Goal: Task Accomplishment & Management: Manage account settings

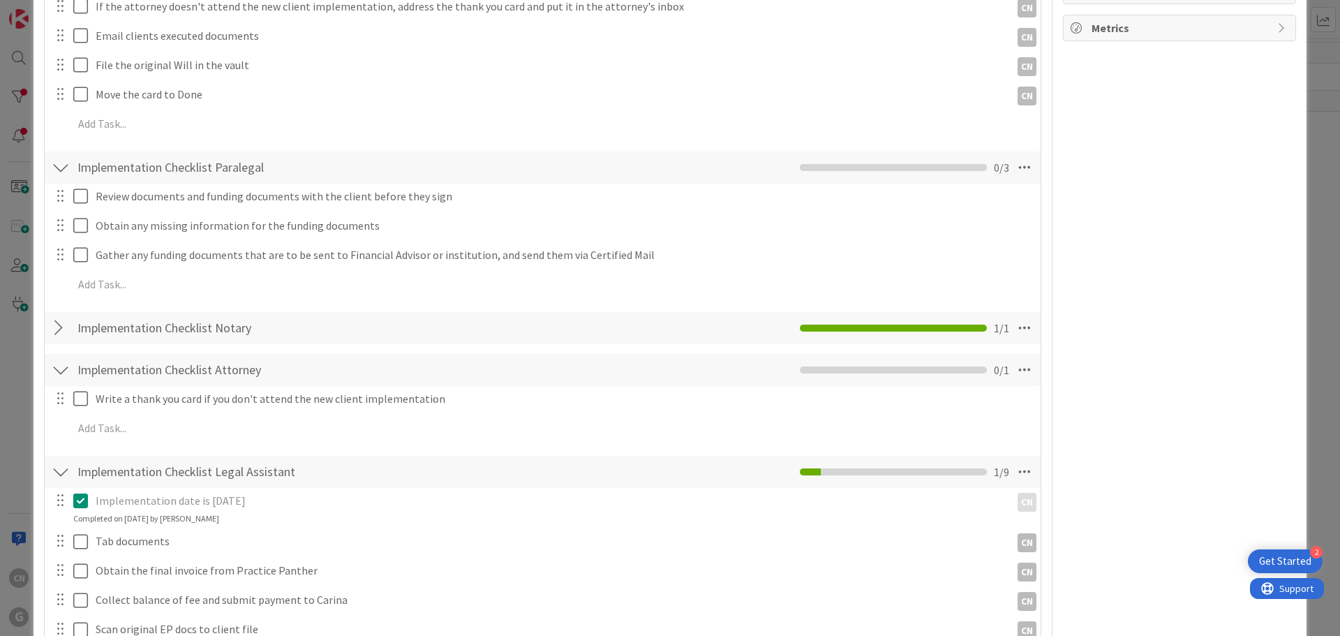
scroll to position [902, 0]
click at [1015, 154] on icon at bounding box center [1024, 166] width 25 height 25
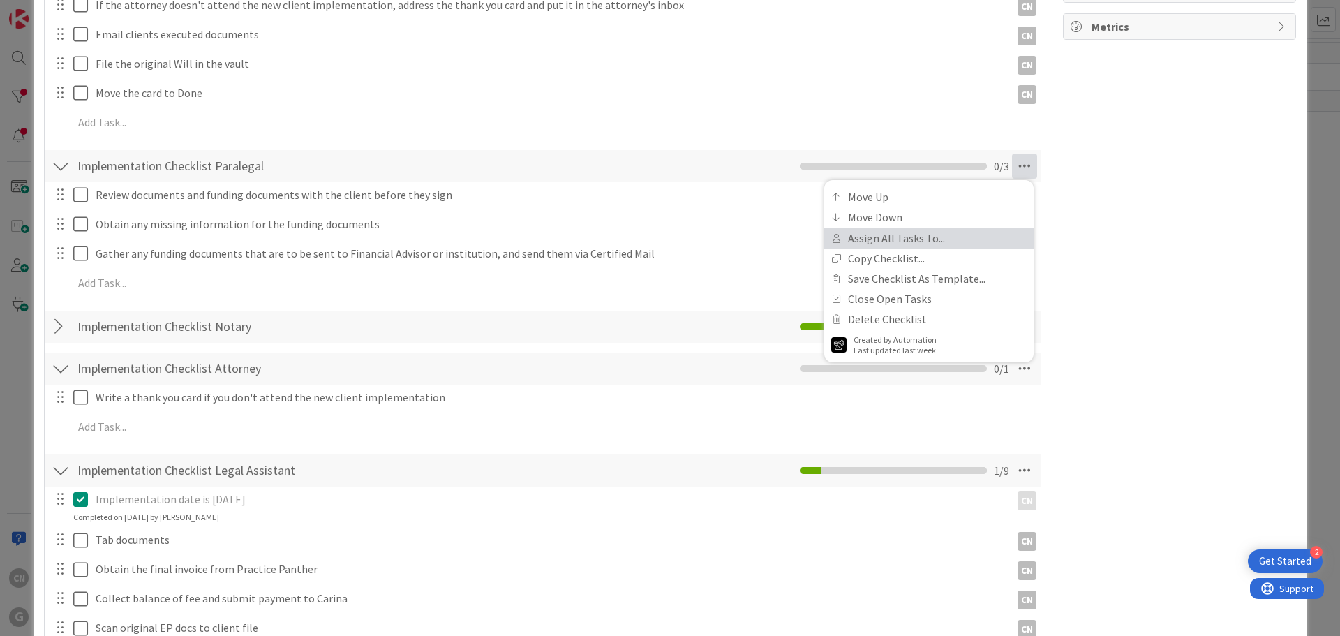
click at [900, 228] on link "Assign All Tasks To..." at bounding box center [928, 238] width 209 height 20
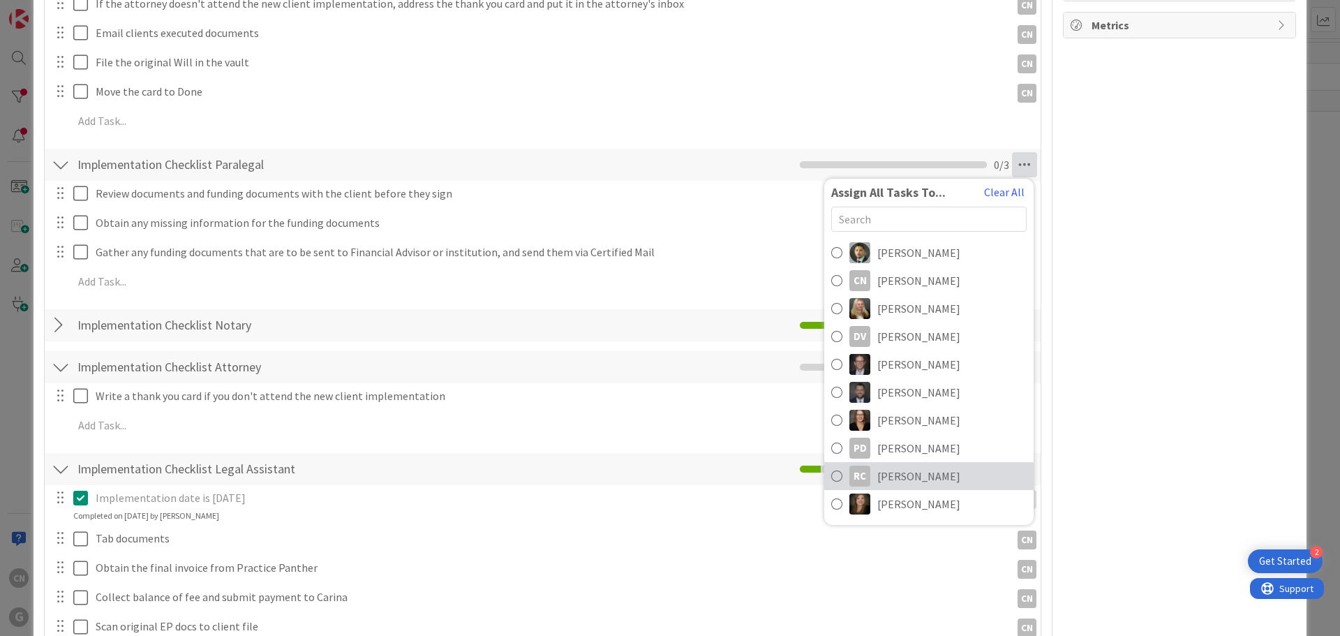
scroll to position [905, 0]
click at [895, 439] on span "[PERSON_NAME]" at bounding box center [918, 447] width 83 height 17
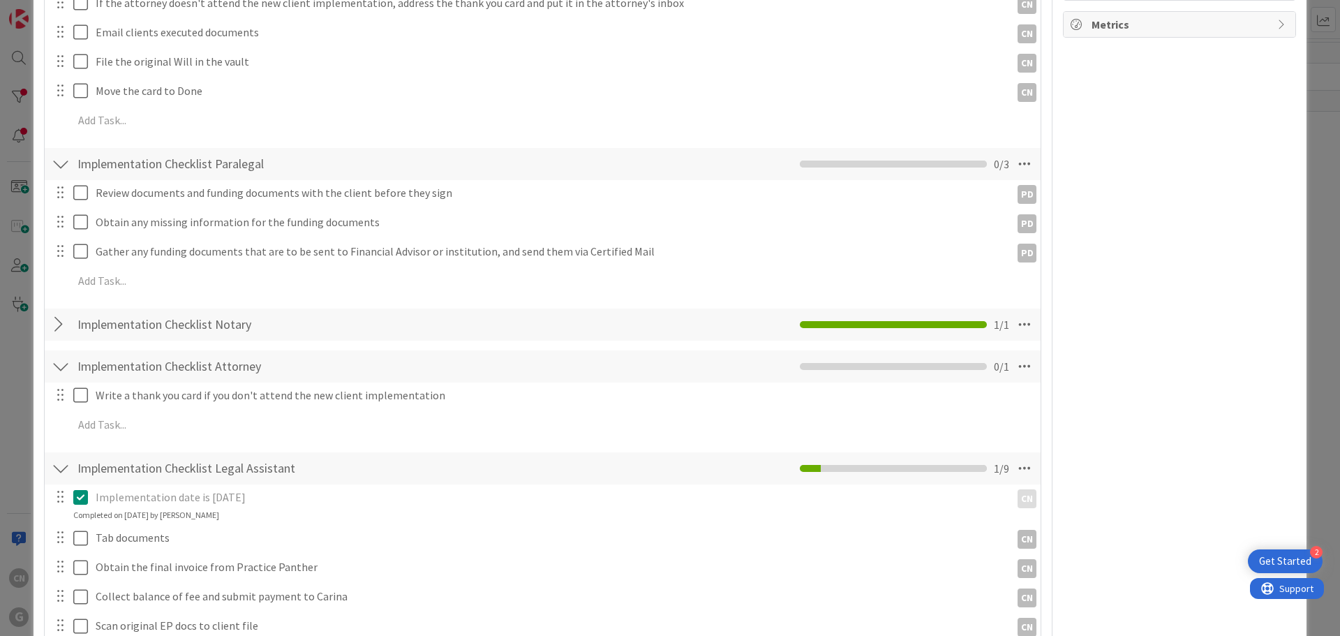
click at [890, 394] on div "Write a thank you card if you don't attend the new client implementation Update…" at bounding box center [543, 412] width 982 height 60
click at [1012, 356] on icon at bounding box center [1024, 366] width 25 height 25
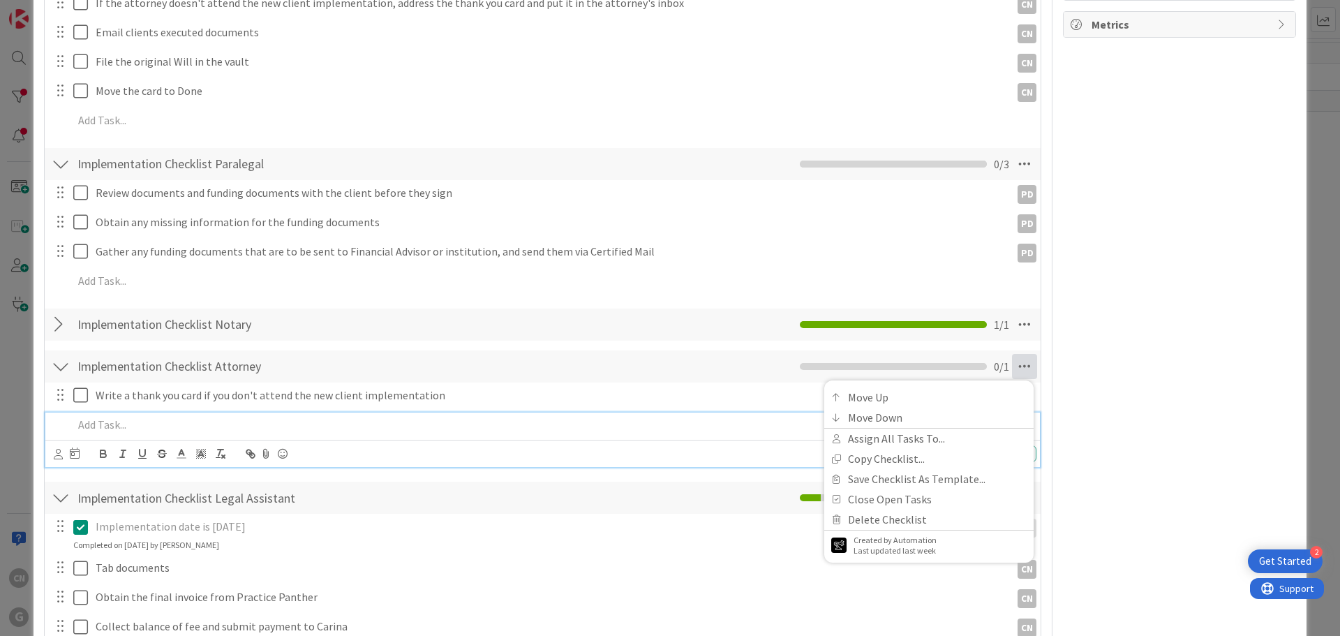
click at [716, 412] on div at bounding box center [552, 424] width 969 height 24
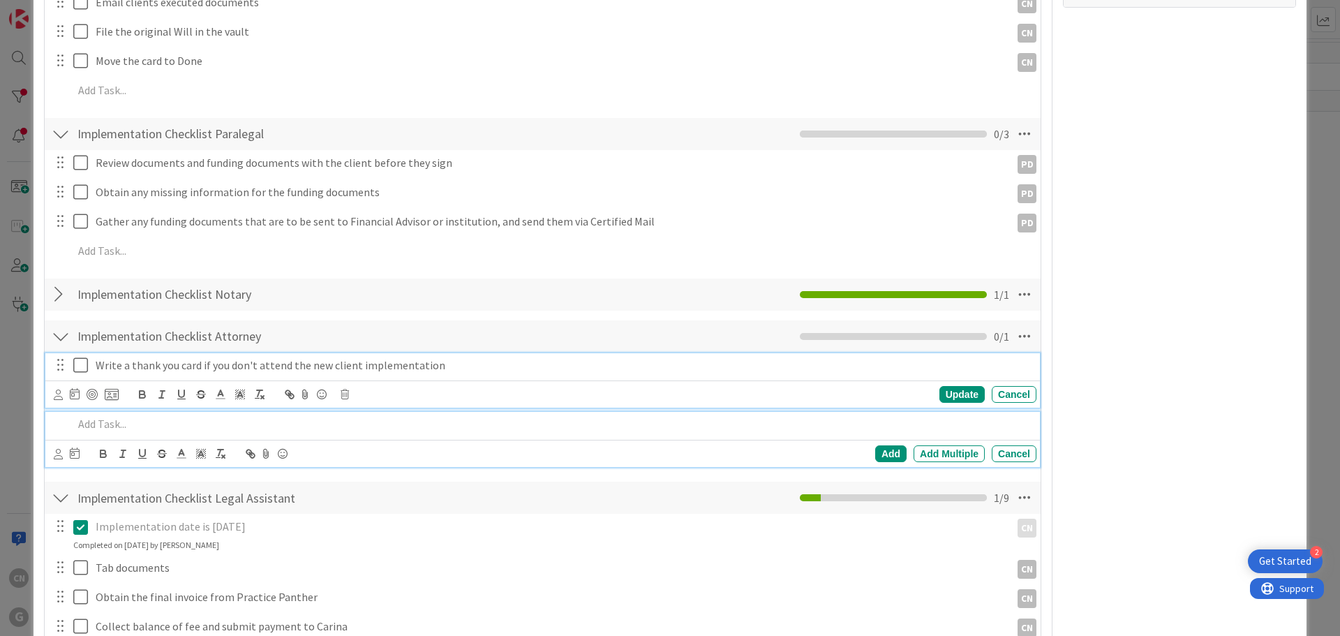
click at [82, 376] on div "Write a thank you card if you don't attend the new client implementation Update…" at bounding box center [542, 380] width 995 height 55
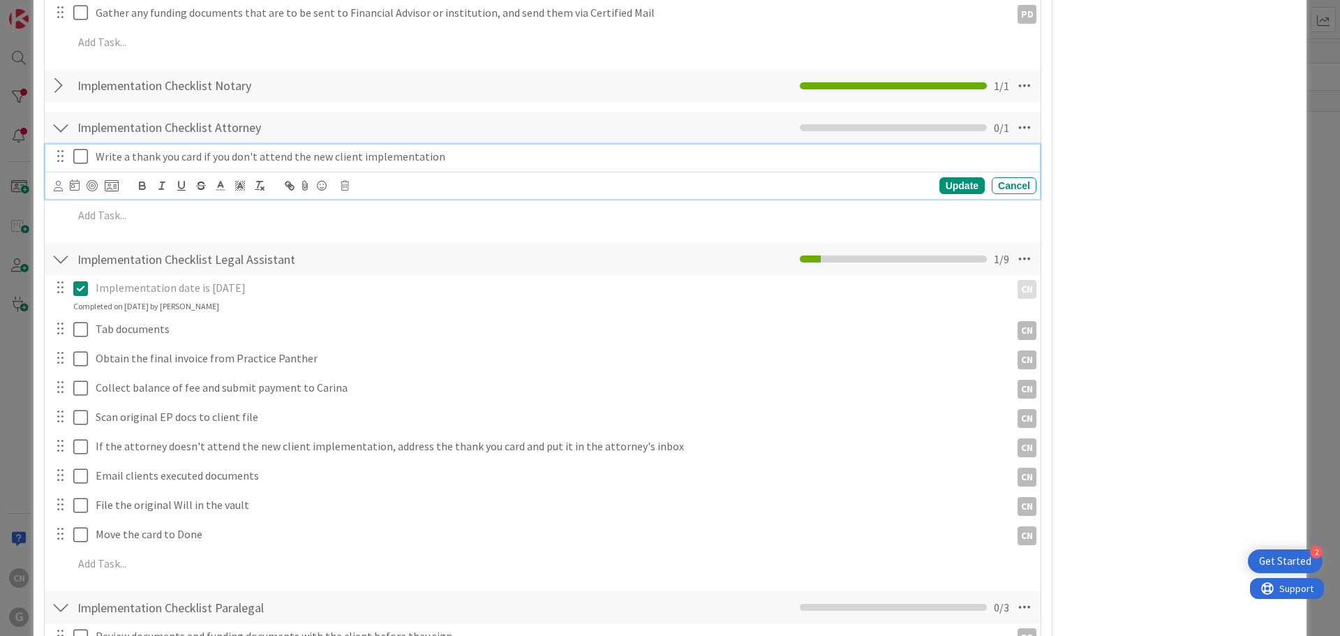
scroll to position [1144, 0]
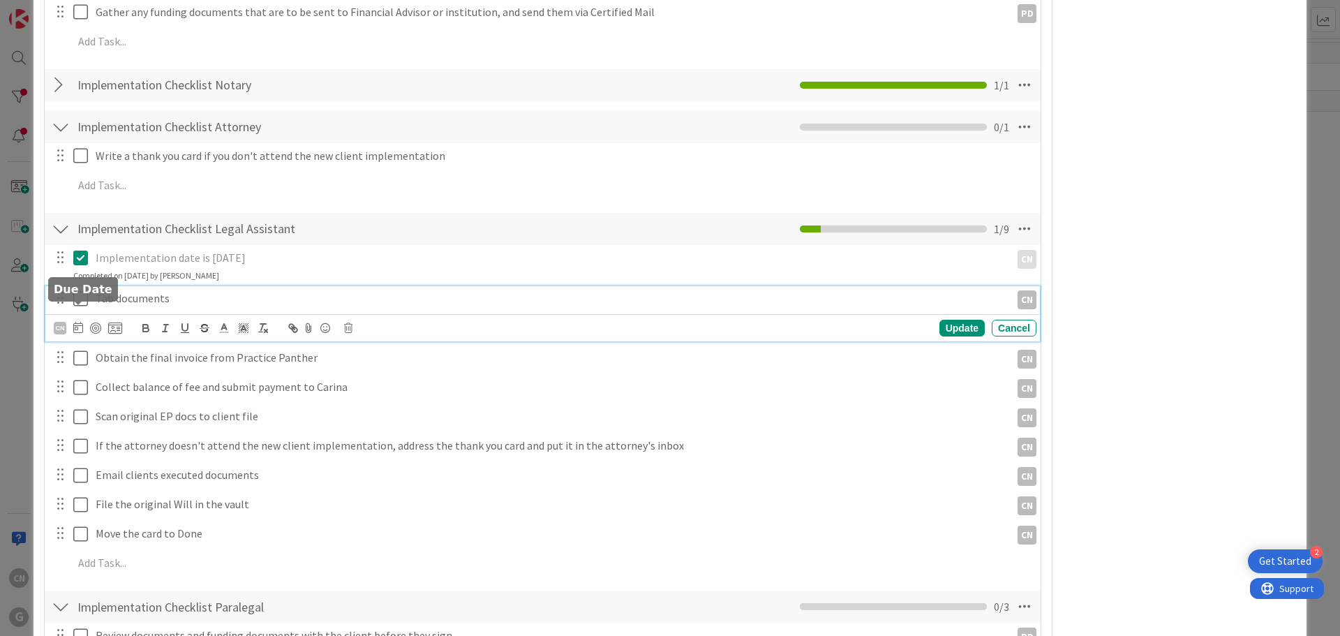
click at [79, 315] on div "Tab documents CN CN Update Cancel" at bounding box center [542, 313] width 995 height 55
click at [81, 290] on icon at bounding box center [83, 298] width 21 height 17
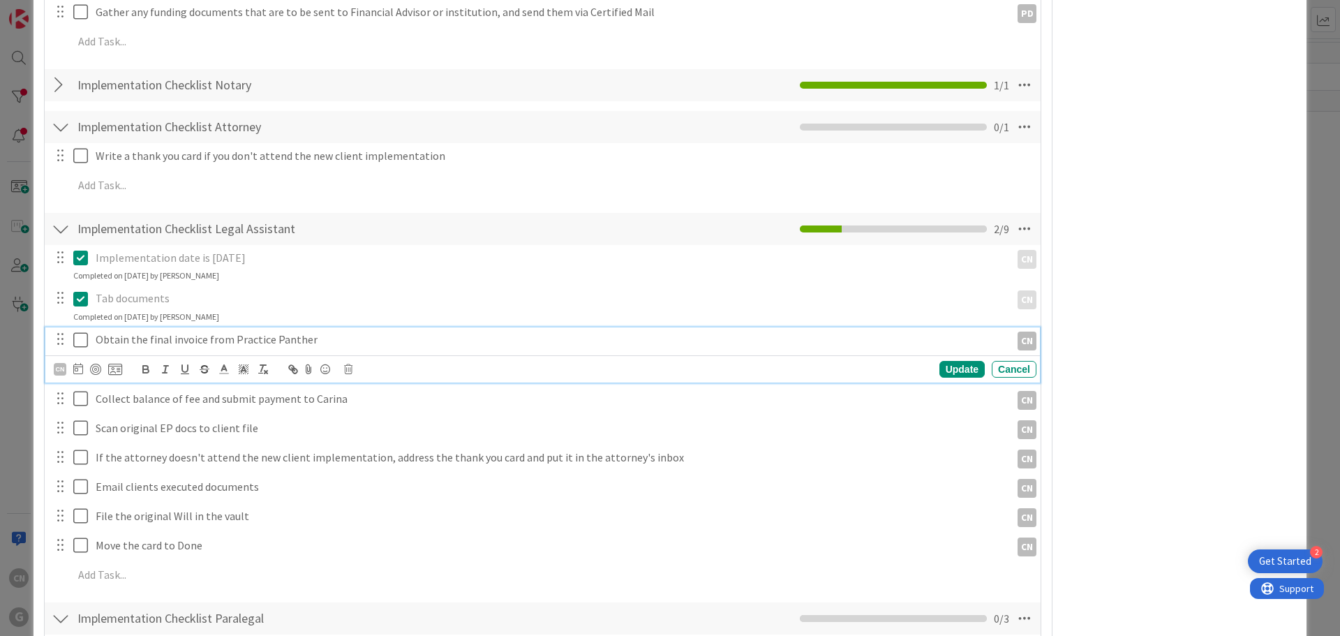
click at [79, 332] on icon at bounding box center [83, 340] width 21 height 17
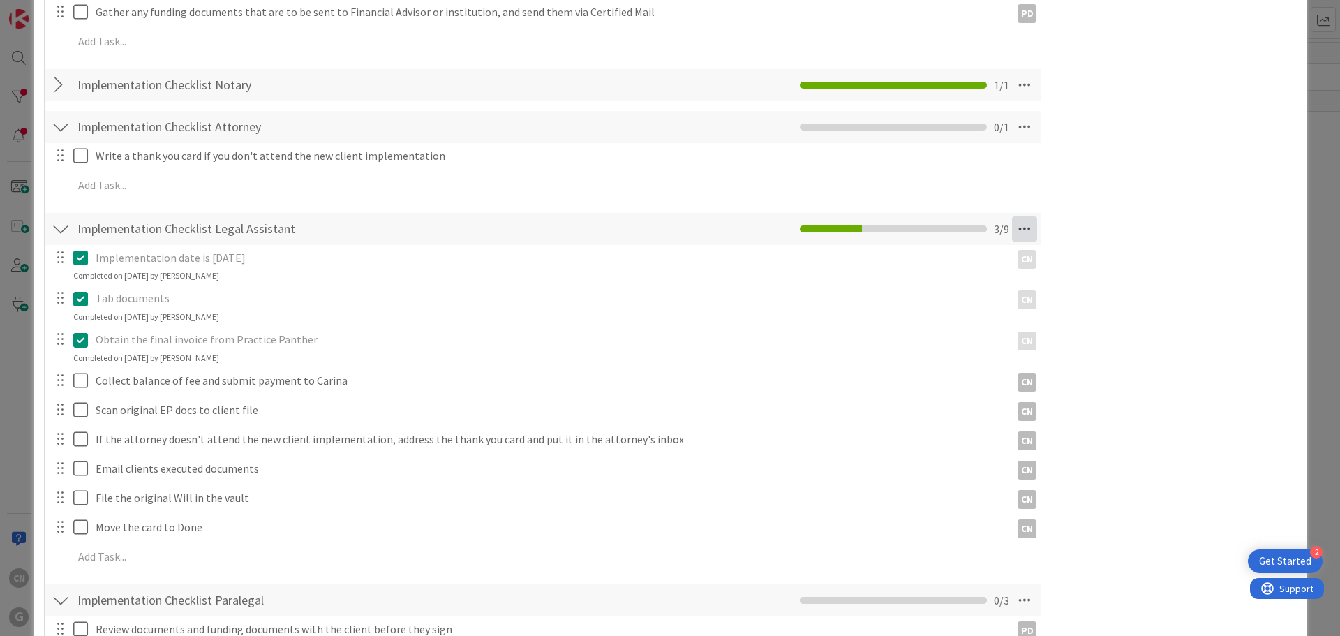
click at [1014, 216] on icon at bounding box center [1024, 228] width 25 height 25
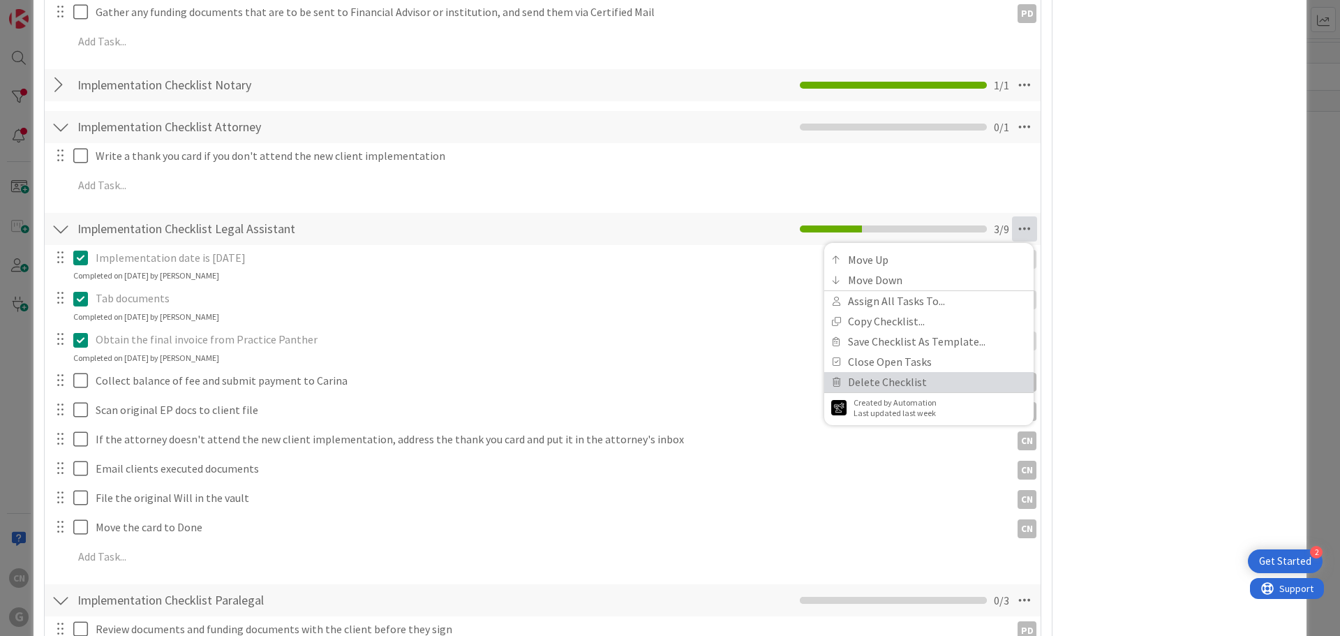
click at [884, 372] on link "Delete Checklist" at bounding box center [928, 382] width 209 height 20
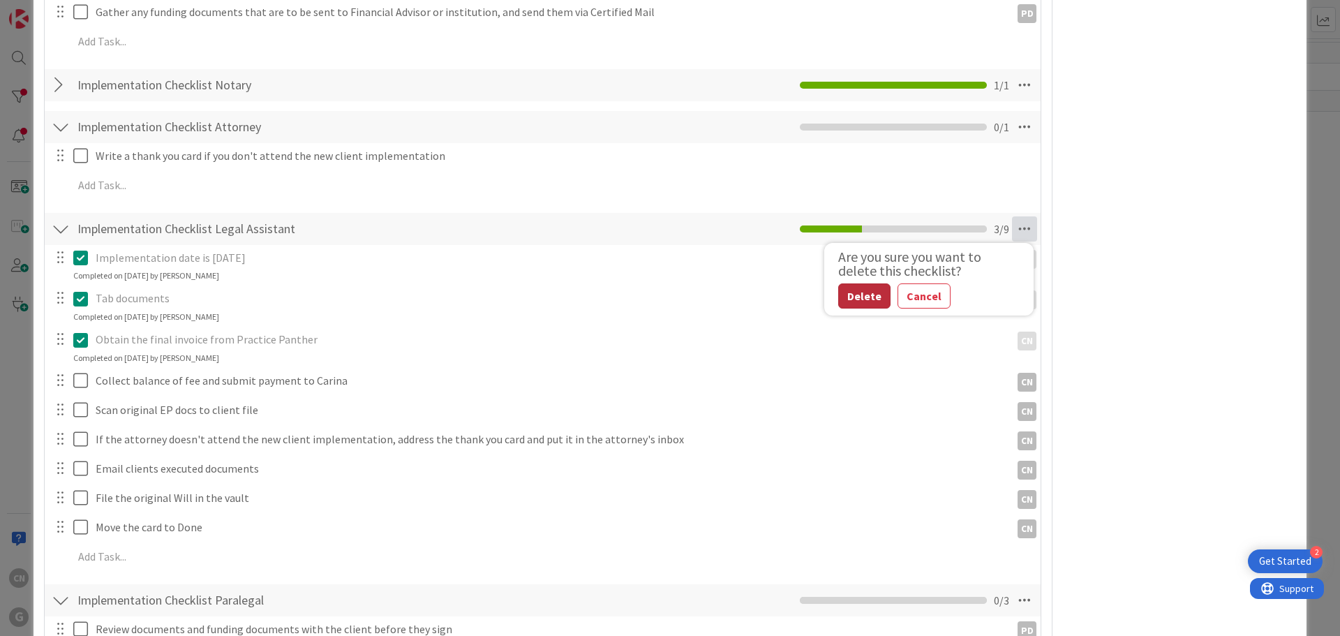
click at [845, 285] on button "Delete" at bounding box center [864, 295] width 52 height 25
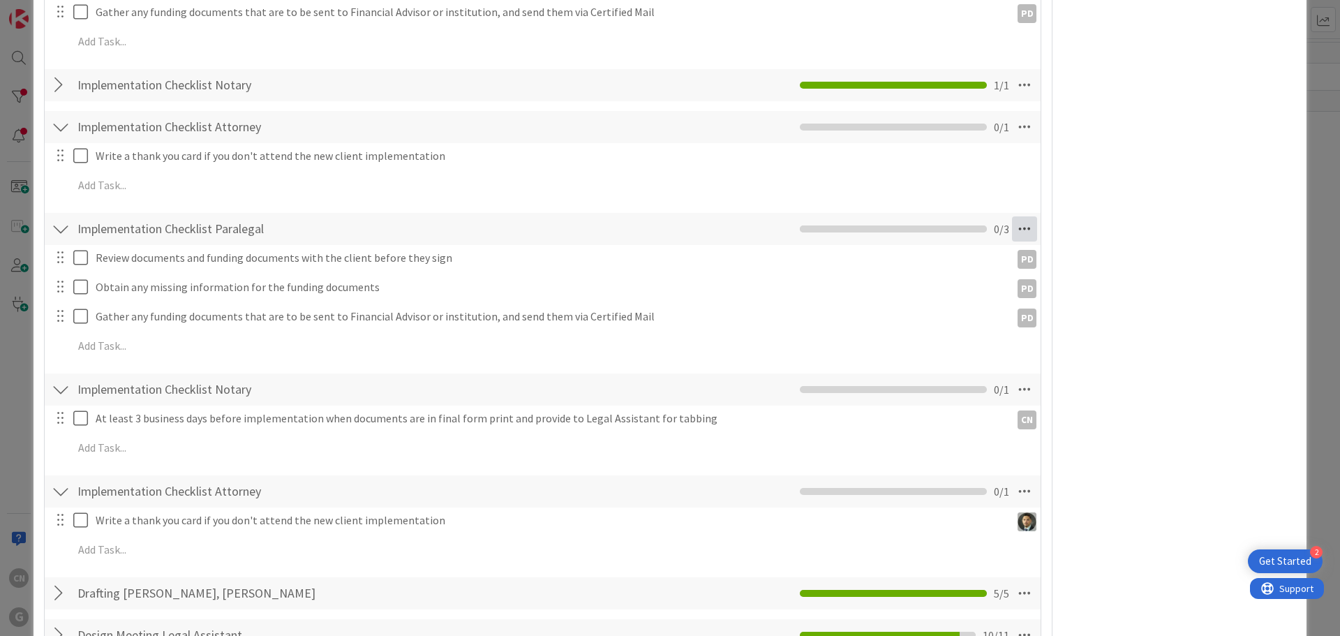
click at [1018, 216] on icon at bounding box center [1024, 228] width 25 height 25
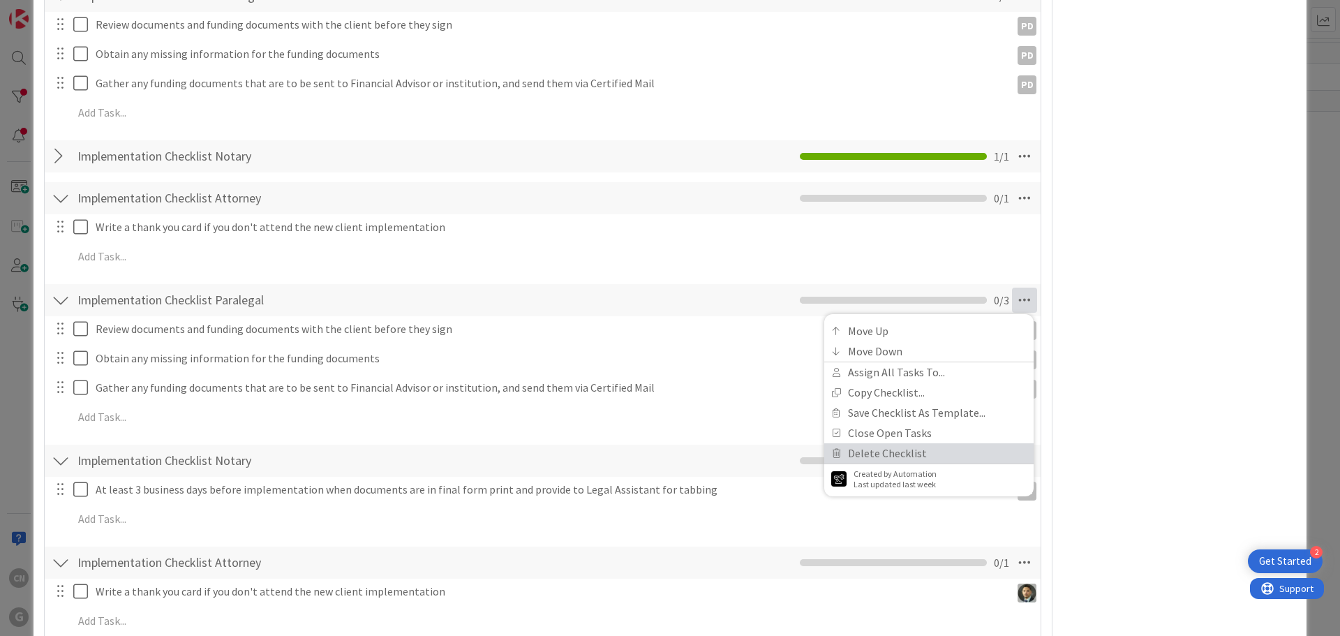
scroll to position [1073, 0]
click at [860, 442] on link "Delete Checklist" at bounding box center [928, 452] width 209 height 20
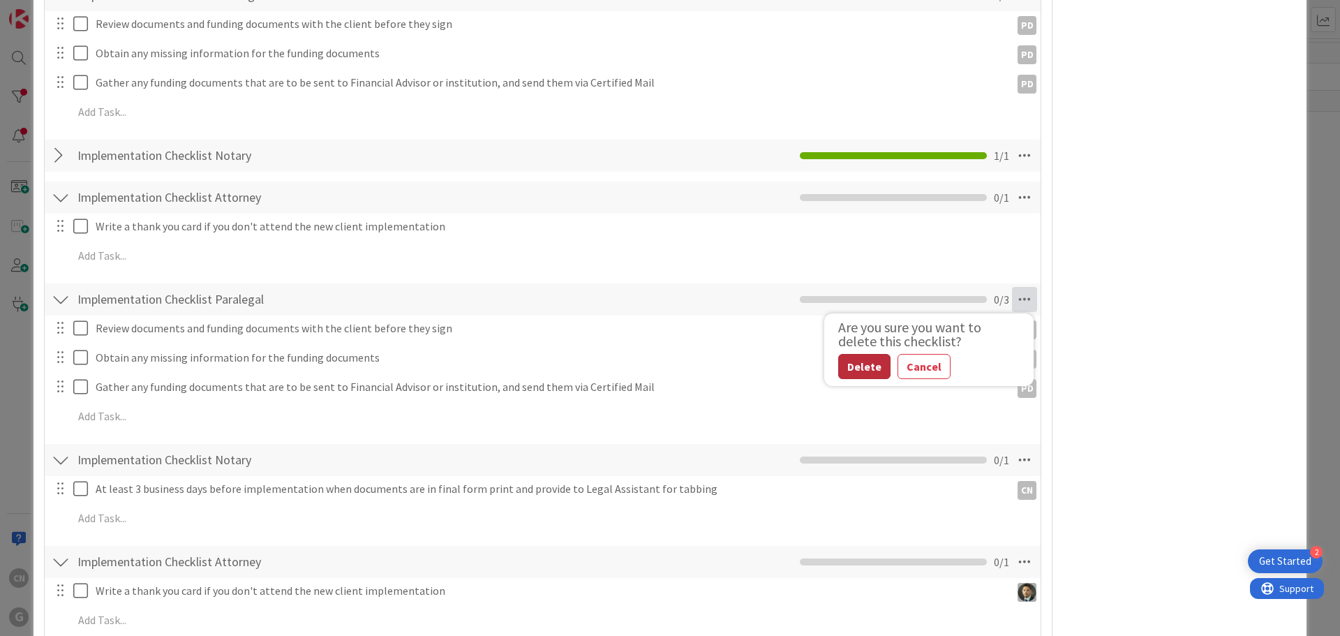
click at [849, 356] on button "Delete" at bounding box center [864, 366] width 52 height 25
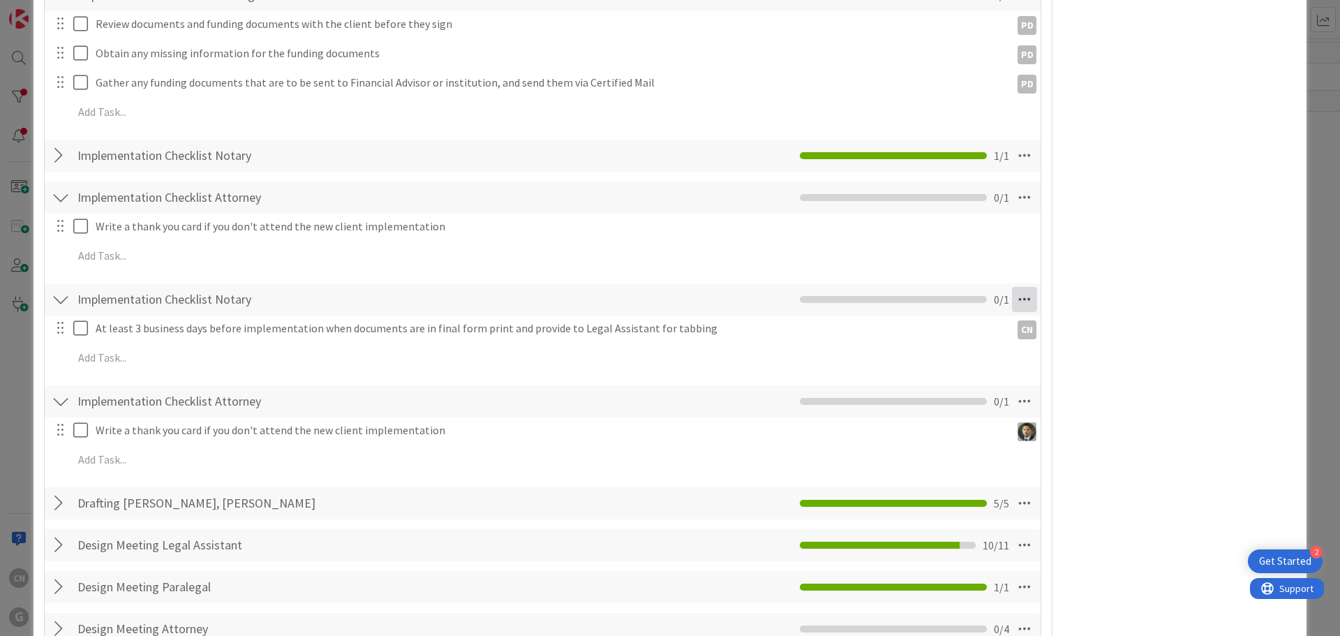
click at [1013, 287] on icon at bounding box center [1024, 299] width 25 height 25
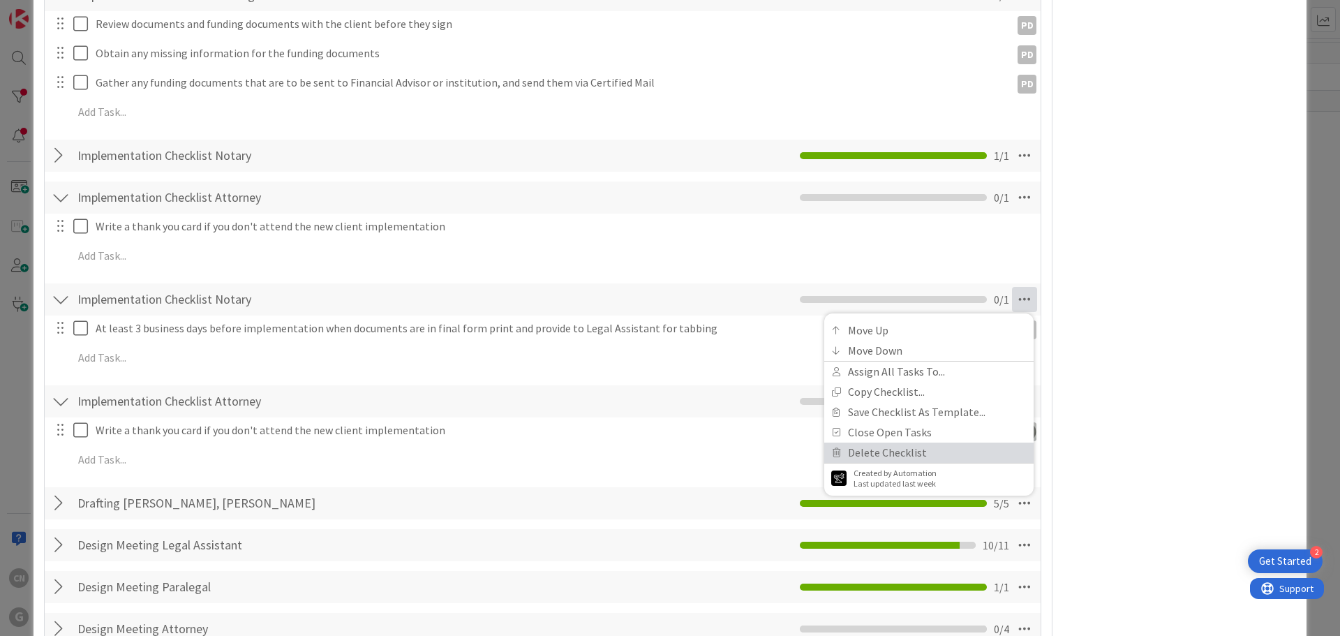
click at [923, 442] on link "Delete Checklist" at bounding box center [928, 452] width 209 height 20
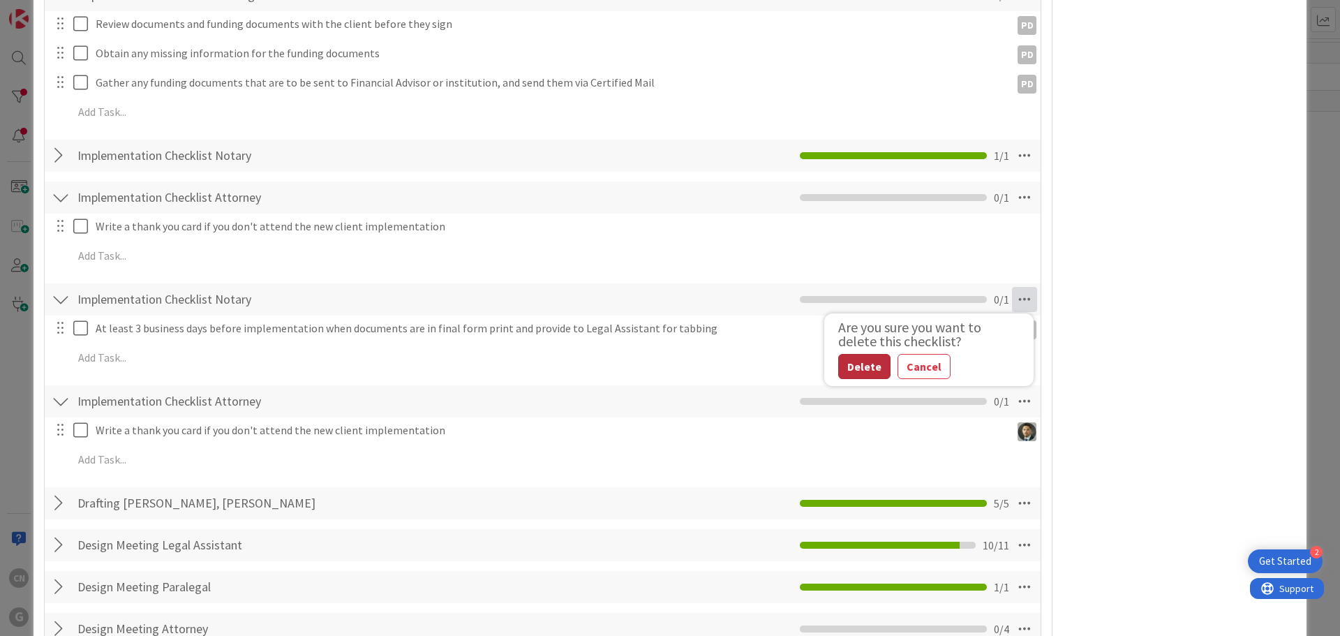
click at [854, 354] on button "Delete" at bounding box center [864, 366] width 52 height 25
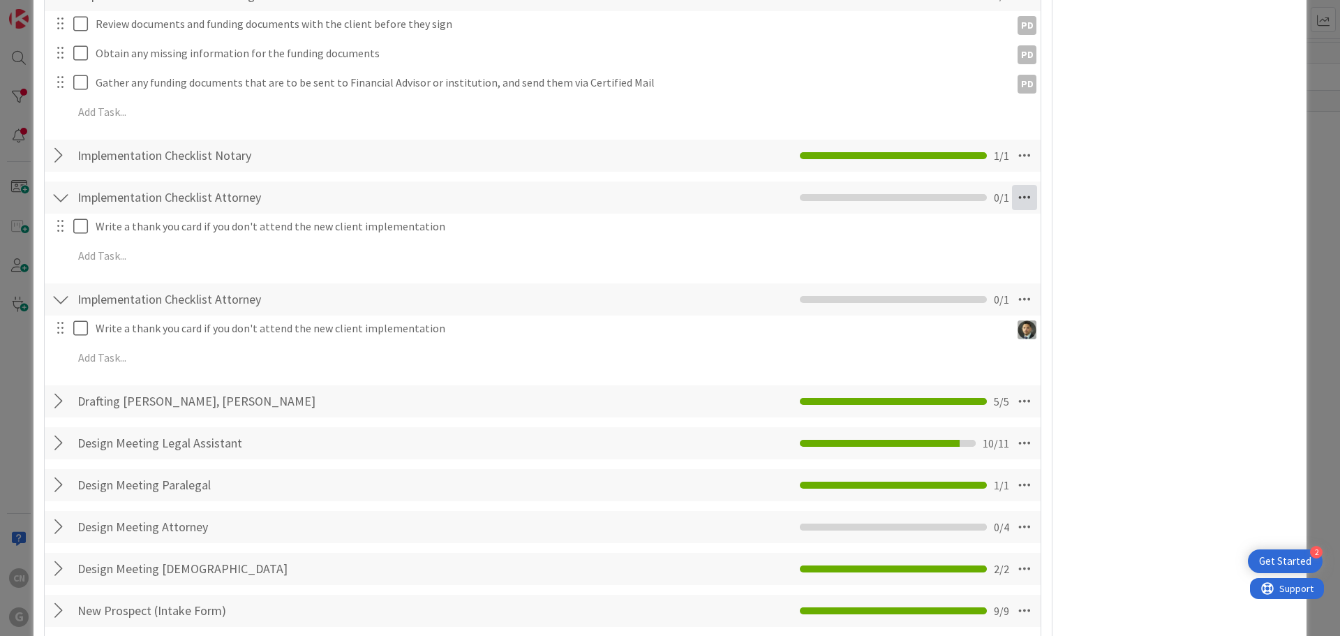
click at [1016, 185] on icon at bounding box center [1024, 197] width 25 height 25
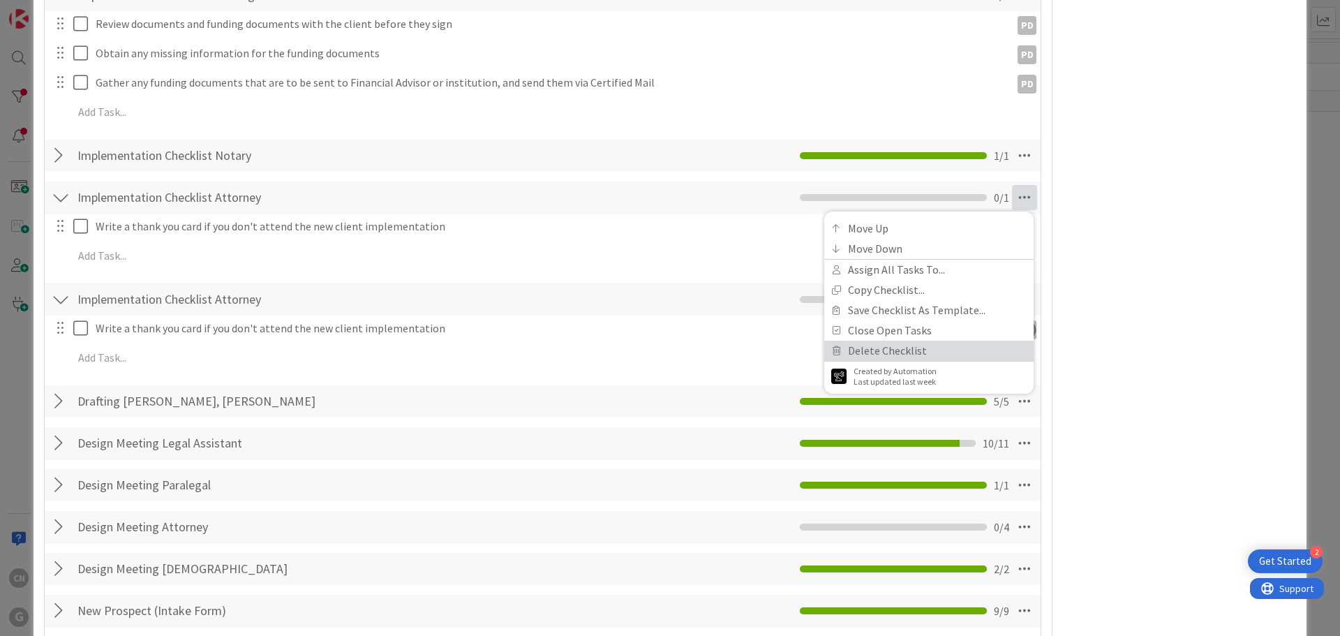
click at [881, 341] on link "Delete Checklist" at bounding box center [928, 351] width 209 height 20
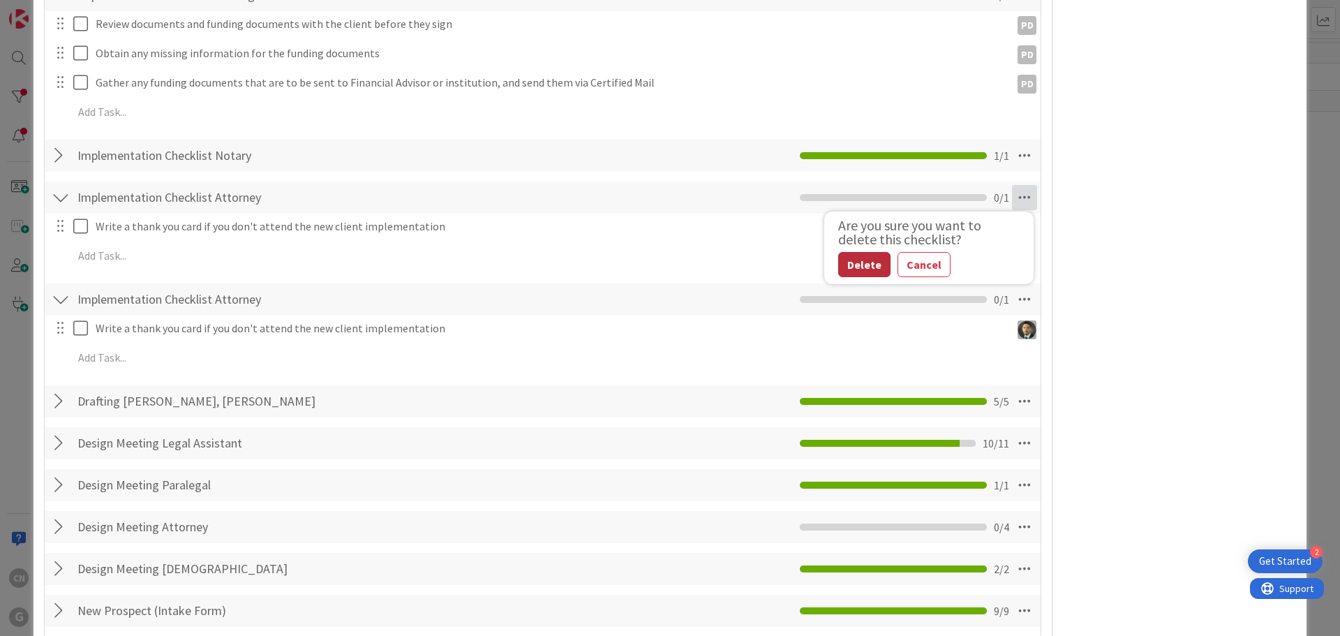
click at [848, 252] on button "Delete" at bounding box center [864, 264] width 52 height 25
type textarea "x"
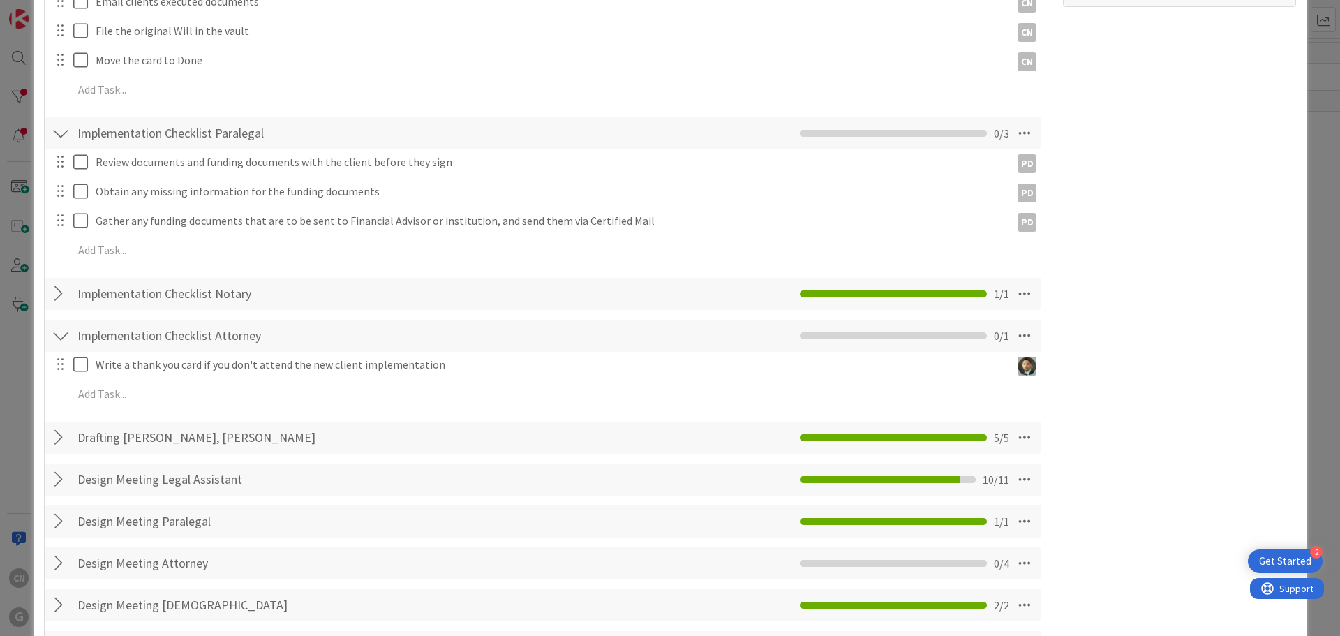
scroll to position [935, 0]
click at [61, 282] on div at bounding box center [61, 294] width 18 height 25
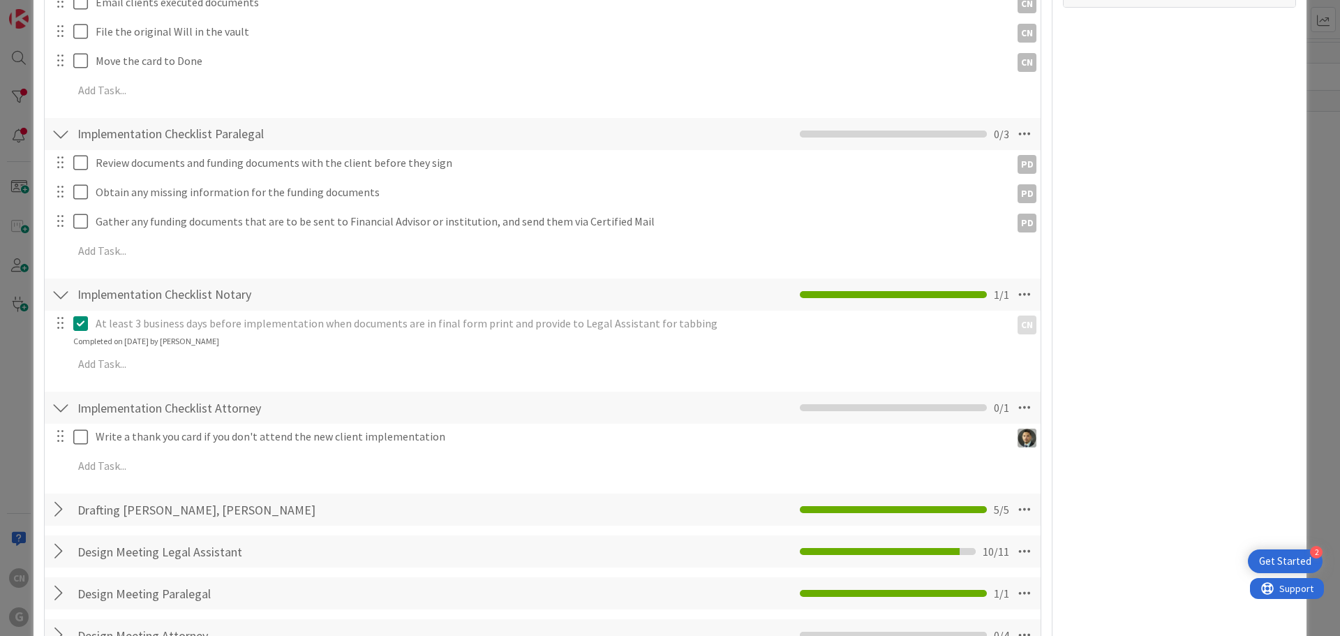
click at [61, 282] on div at bounding box center [61, 294] width 18 height 25
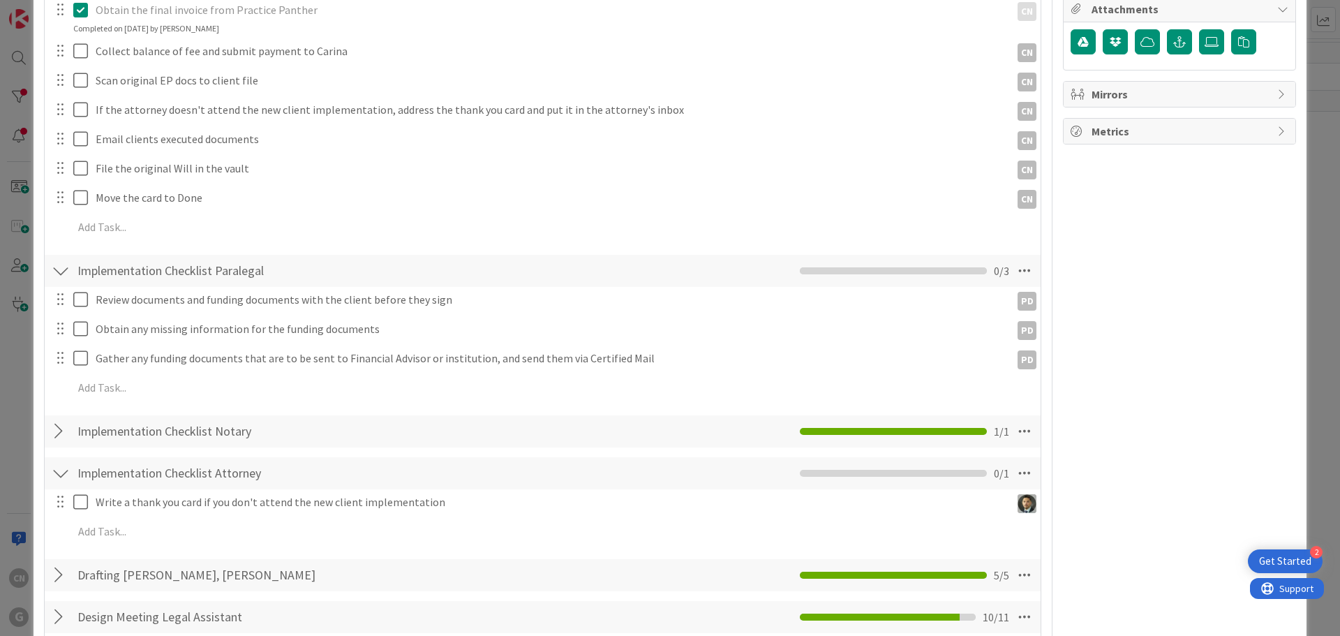
click at [62, 258] on div at bounding box center [61, 270] width 18 height 25
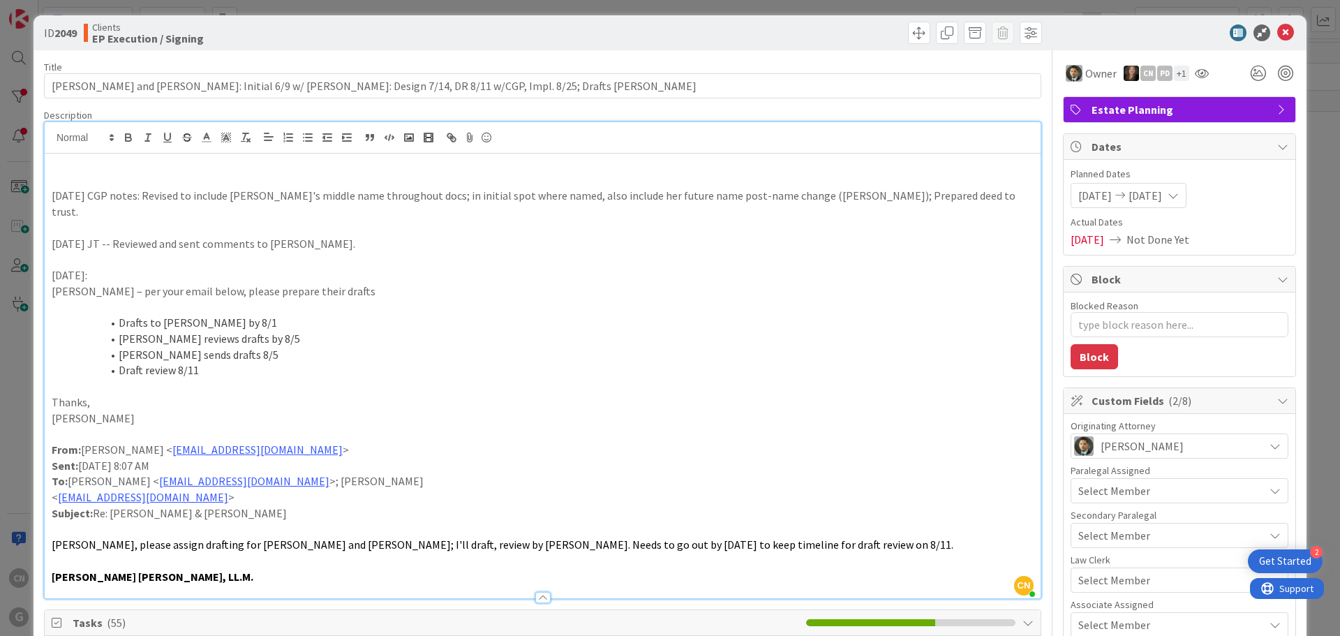
scroll to position [0, 0]
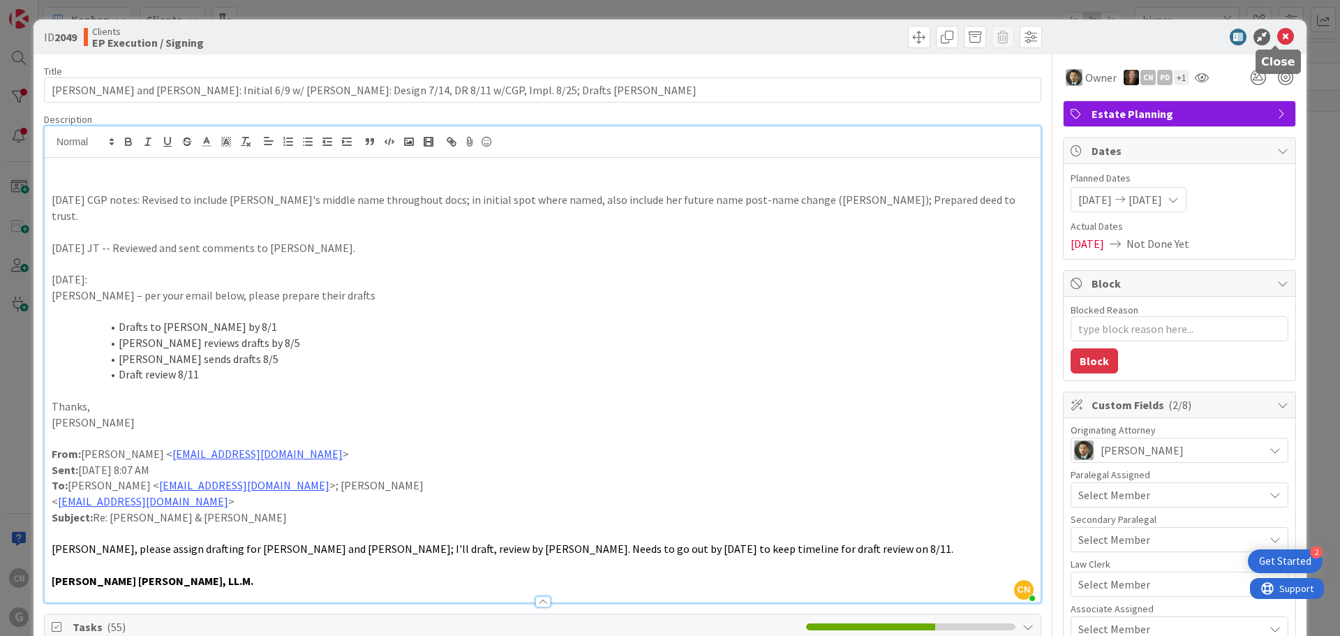
drag, startPoint x: 1276, startPoint y: 36, endPoint x: 1027, endPoint y: 34, distance: 249.9
click at [1277, 36] on icon at bounding box center [1285, 37] width 17 height 17
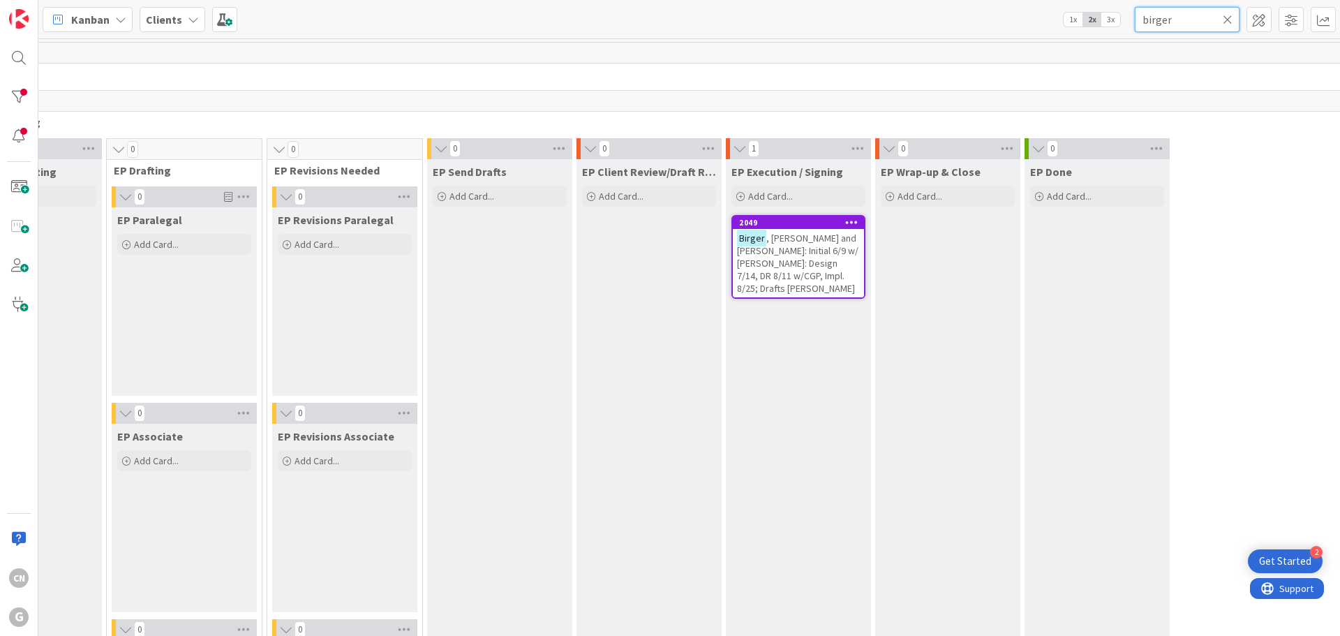
drag, startPoint x: 1172, startPoint y: 23, endPoint x: 1109, endPoint y: 22, distance: 62.8
click at [1115, 22] on div "Kanban Clients 1x 2x 3x birger" at bounding box center [689, 19] width 1302 height 38
type input "[PERSON_NAME]"
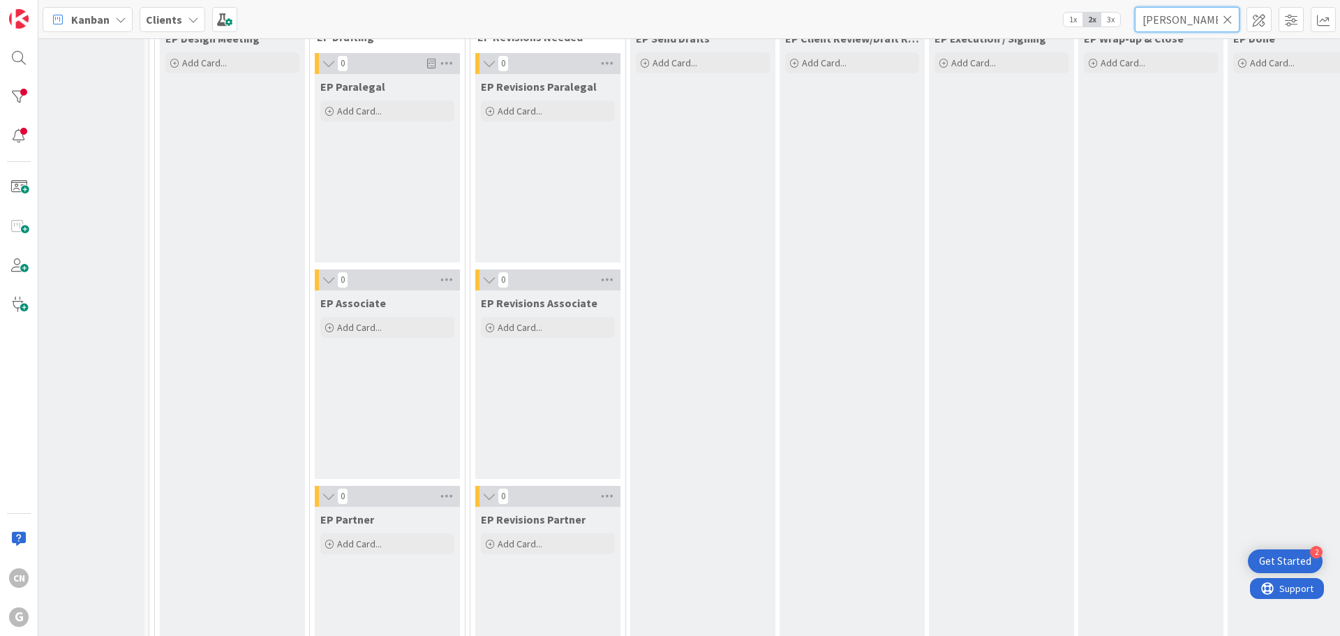
scroll to position [0, 44]
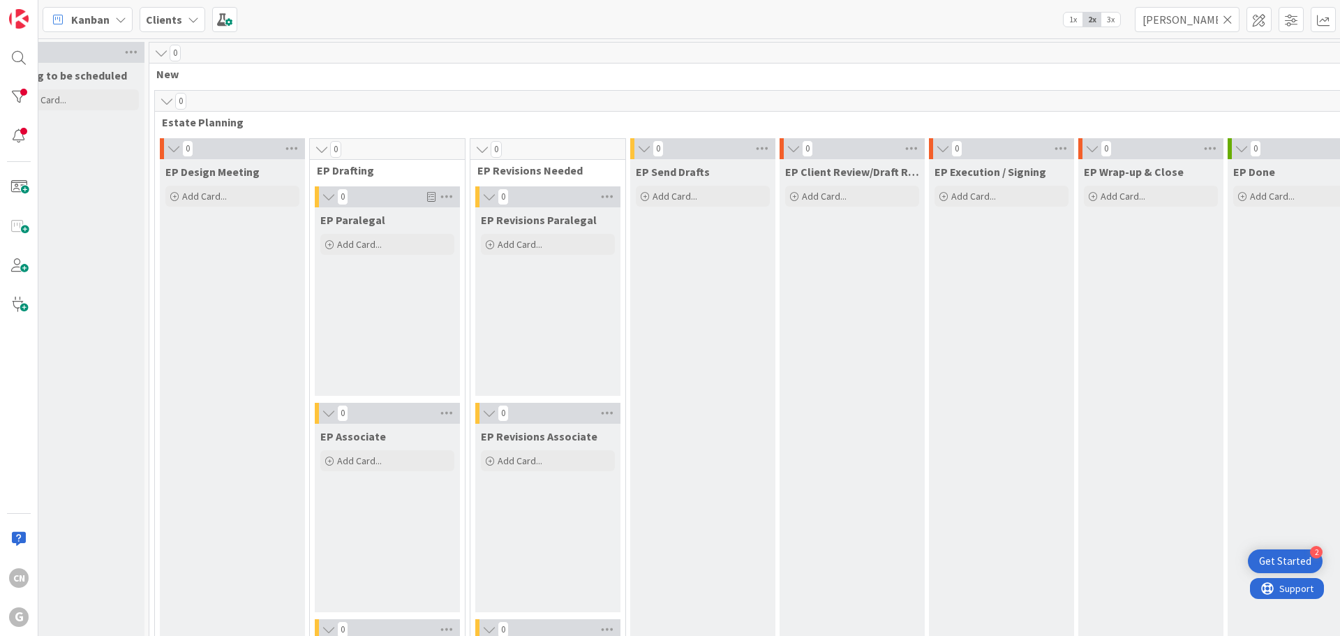
click at [1229, 20] on icon at bounding box center [1228, 19] width 10 height 13
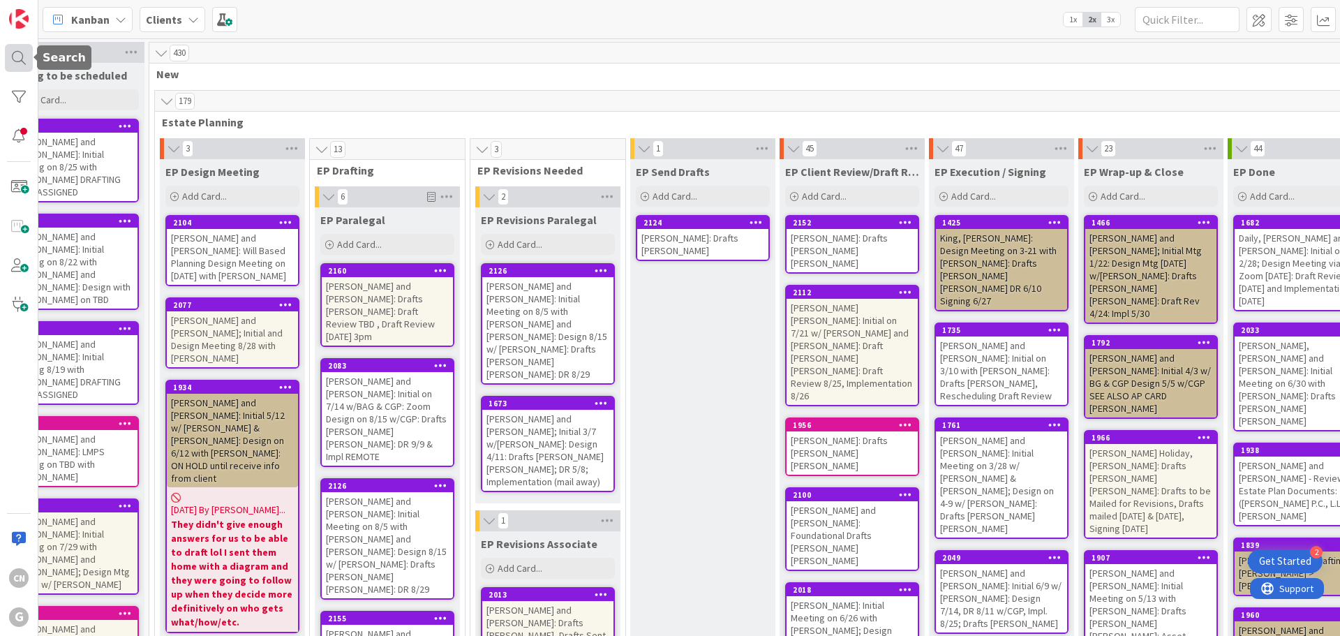
click at [20, 54] on div at bounding box center [19, 58] width 28 height 28
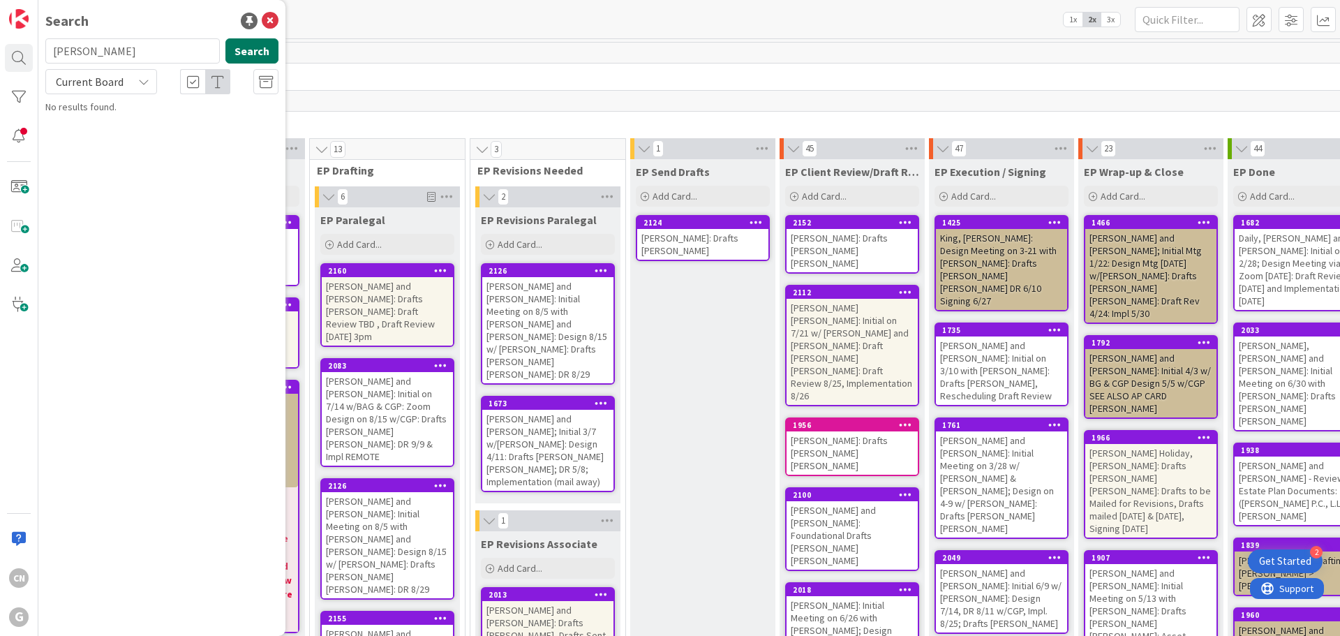
type input "[PERSON_NAME]"
click at [253, 54] on button "Search" at bounding box center [251, 50] width 53 height 25
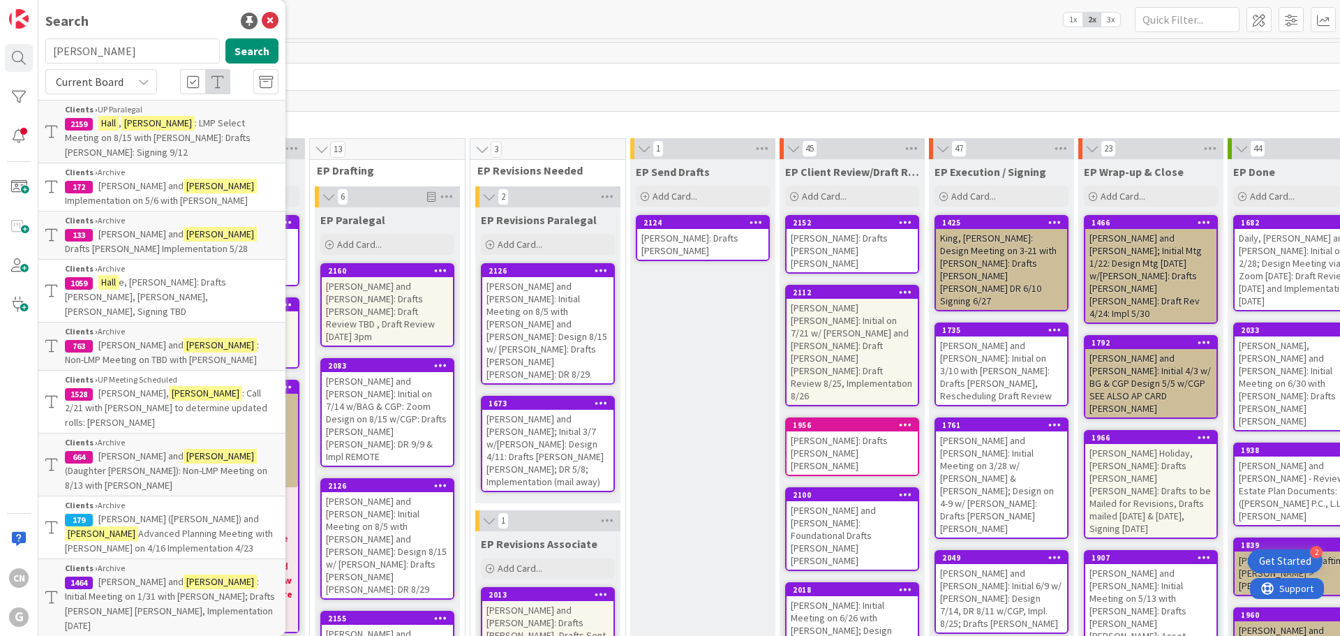
click at [191, 131] on span ": LMP Select Meeting on 8/15 with [PERSON_NAME]: Drafts [PERSON_NAME]: Signing …" at bounding box center [158, 138] width 186 height 42
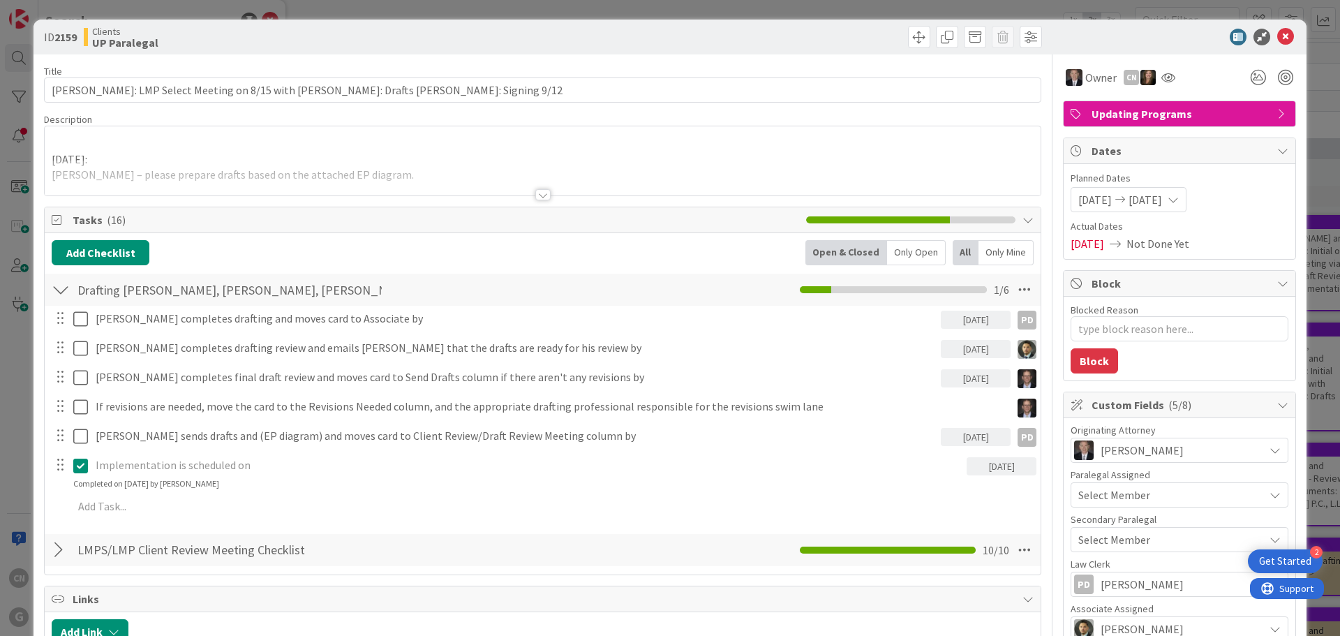
type textarea "x"
click at [389, 174] on div at bounding box center [543, 178] width 996 height 36
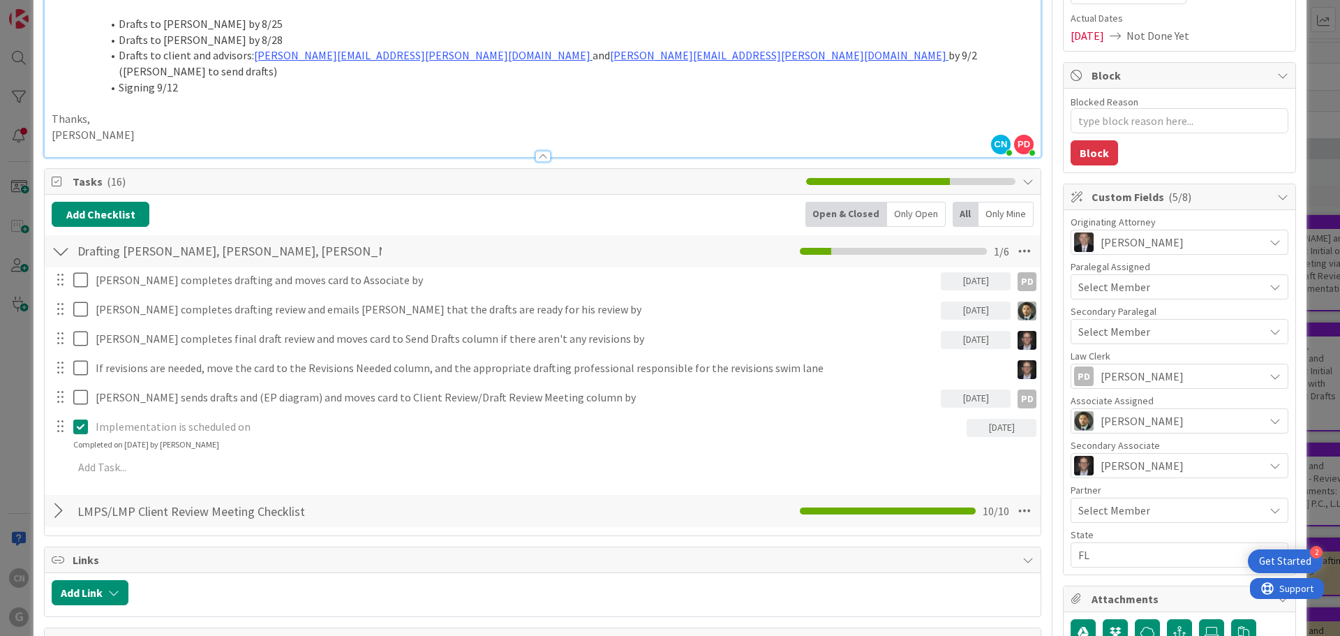
scroll to position [209, 0]
